Goal: Task Accomplishment & Management: Use online tool/utility

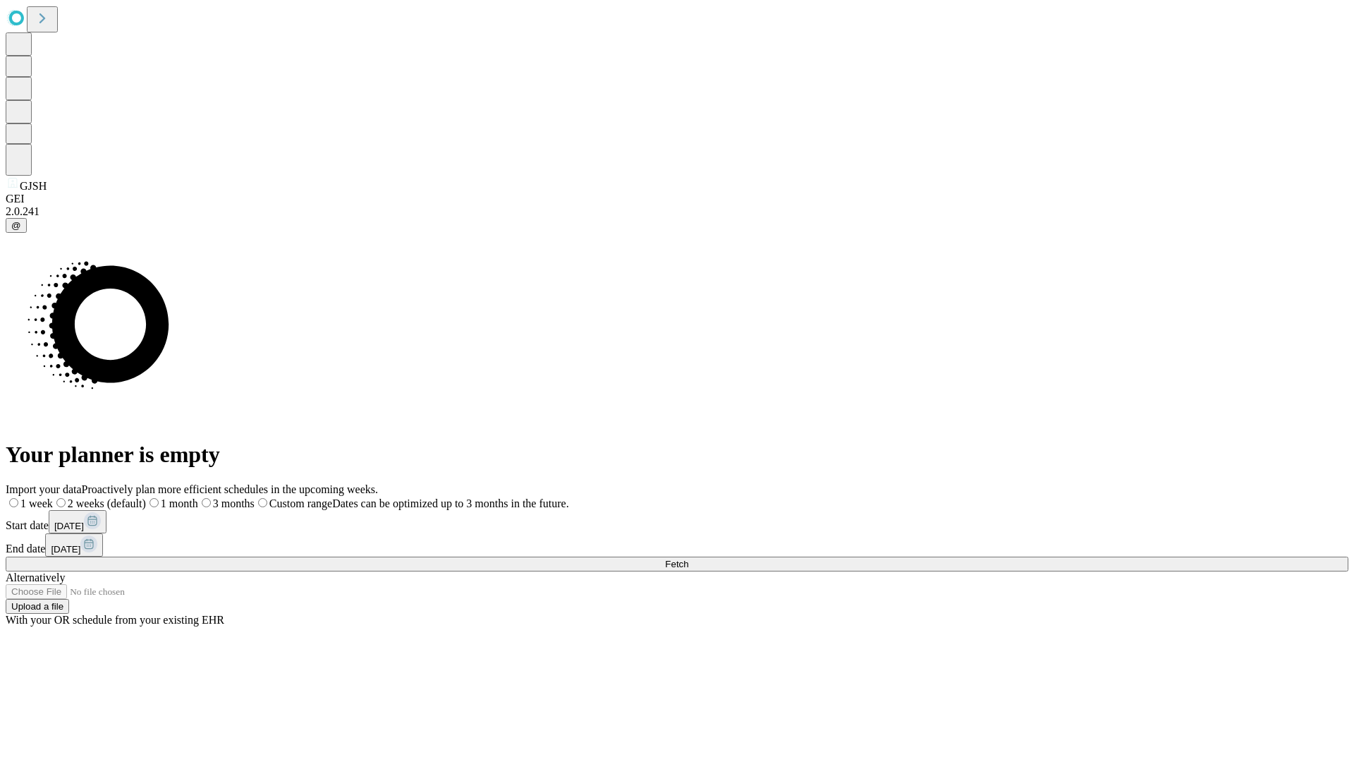
click at [689, 559] on span "Fetch" at bounding box center [676, 564] width 23 height 11
